Goal: Task Accomplishment & Management: Manage account settings

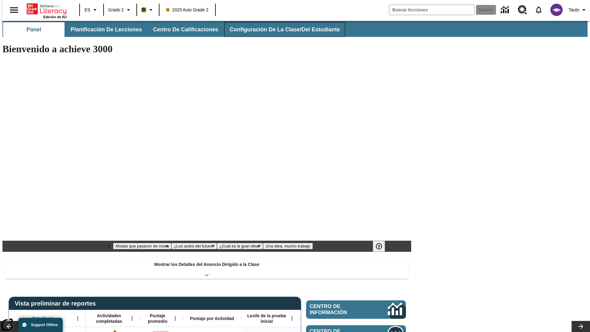
click at [278, 30] on button "Configuración de la clase/del estudiante" at bounding box center [284, 29] width 121 height 15
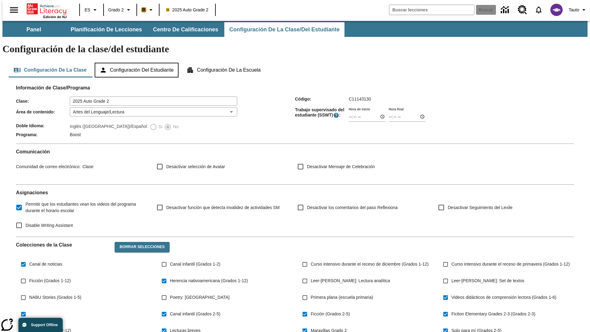
click at [137, 63] on button "Configuración del estudiante" at bounding box center [137, 70] width 84 height 15
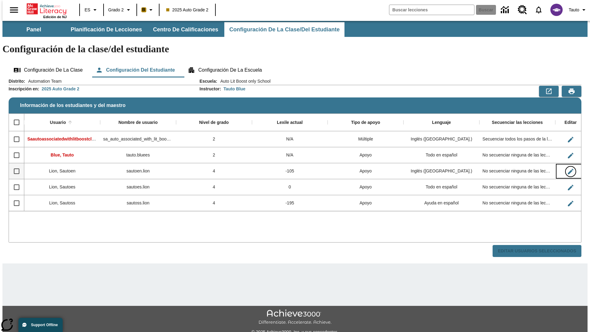
click at [568, 169] on icon "Editar Usuario" at bounding box center [571, 172] width 6 height 6
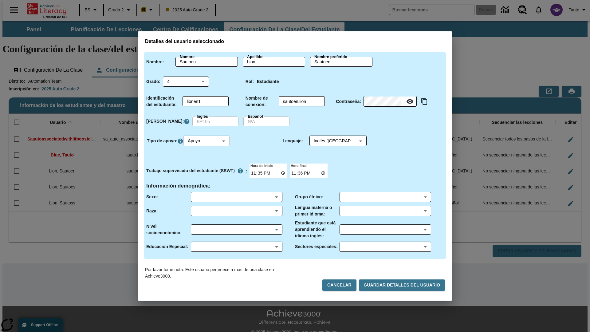
click at [208, 141] on body "Saltar al contenido principal Edición de NJ ES Grado 2 B 2025 Auto Grade 2 Busc…" at bounding box center [294, 183] width 585 height 325
click at [208, 164] on li "Apoyo" at bounding box center [207, 164] width 46 height 10
click at [332, 141] on body "Saltar al contenido principal Edición de NJ ES Grado 2 B 2025 Auto Grade 2 Busc…" at bounding box center [294, 183] width 585 height 325
click at [208, 141] on body "Saltar al contenido principal Edición de NJ ES Grado 2 B 2025 Auto Grade 2 Busc…" at bounding box center [294, 183] width 585 height 325
click at [208, 174] on li "Enriquecimiento" at bounding box center [207, 174] width 46 height 10
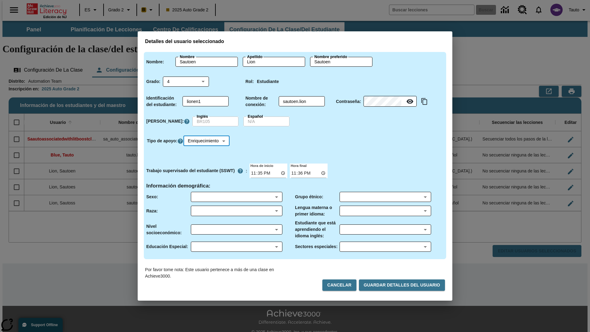
click at [208, 141] on body "Saltar al contenido principal Edición de NJ ES Grado 2 B 2025 Auto Grade 2 Busc…" at bounding box center [294, 183] width 585 height 325
click at [208, 153] on li "Estándar" at bounding box center [208, 154] width 48 height 10
type input "0"
click at [208, 141] on body "Saltar al contenido principal Edición de NJ ES Grado 2 B 2025 Auto Grade 2 Busc…" at bounding box center [294, 183] width 585 height 325
click at [208, 184] on li "Múltiple" at bounding box center [207, 184] width 46 height 10
